Goal: Browse casually

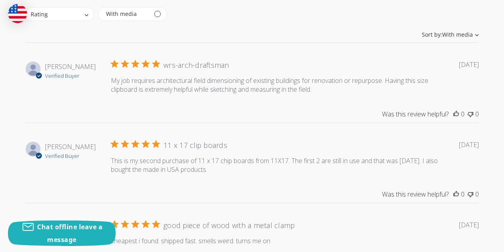
scroll to position [1008, 0]
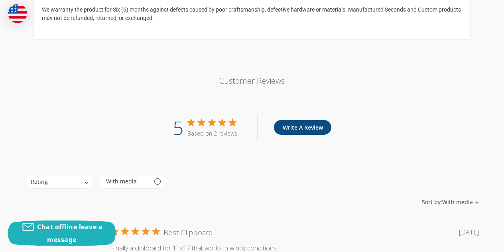
scroll to position [1008, 0]
